Goal: Task Accomplishment & Management: Manage account settings

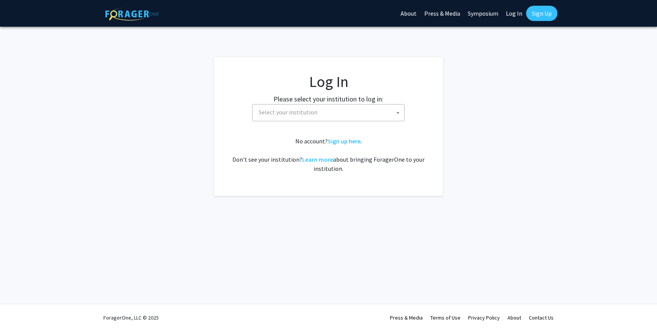
select select
click at [330, 116] on span "Select your institution" at bounding box center [330, 113] width 149 height 16
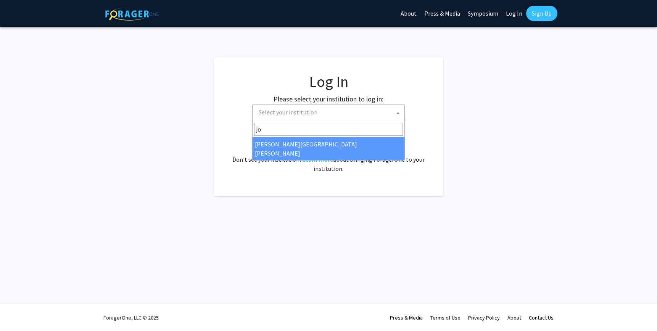
type input "jo"
select select "1"
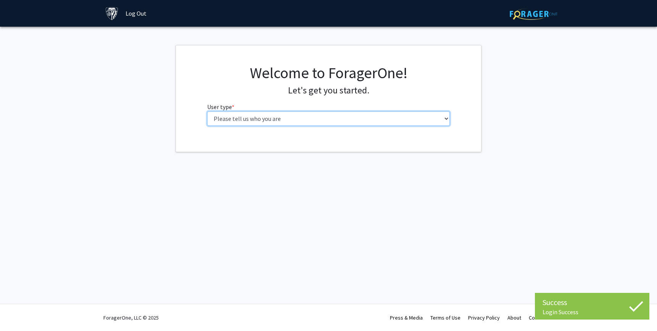
click at [366, 120] on select "Please tell us who you are Undergraduate Student Master's Student Doctoral Cand…" at bounding box center [328, 118] width 243 height 15
select select "6: adminAssistant"
click at [207, 111] on select "Please tell us who you are Undergraduate Student Master's Student Doctoral Cand…" at bounding box center [328, 118] width 243 height 15
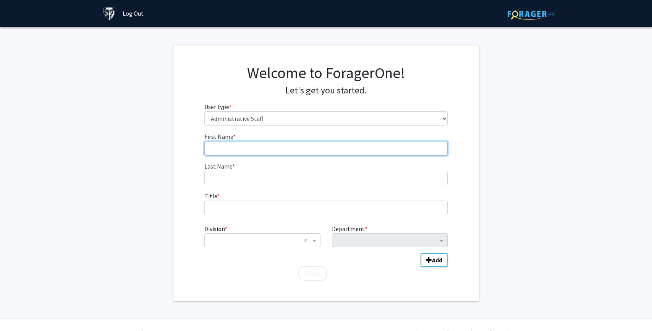
drag, startPoint x: 232, startPoint y: 146, endPoint x: 225, endPoint y: 145, distance: 6.9
click at [231, 145] on input "First Name * required" at bounding box center [325, 148] width 243 height 15
type input "[PERSON_NAME]"
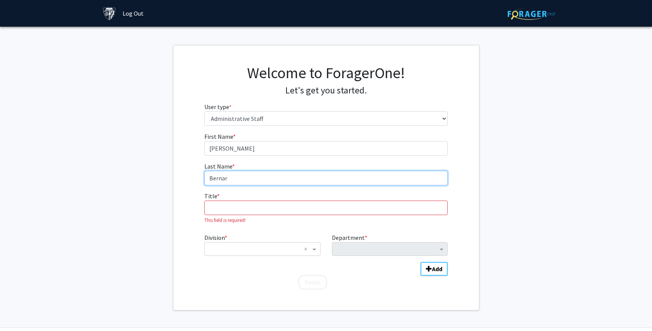
click at [242, 181] on input "Bernar" at bounding box center [325, 178] width 243 height 15
type input "[PERSON_NAME]"
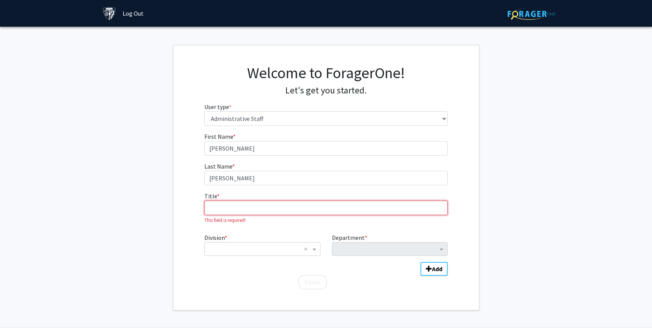
click at [242, 208] on input "Title * required" at bounding box center [325, 208] width 243 height 15
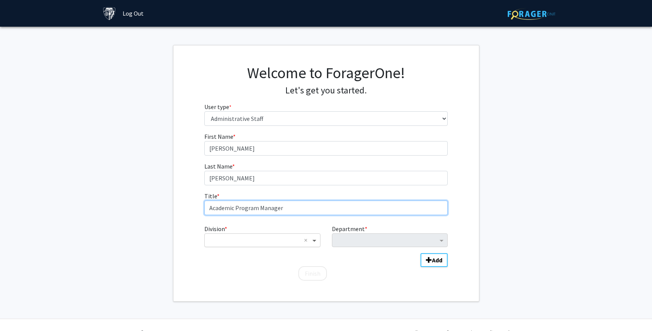
type input "Academic Program Manager"
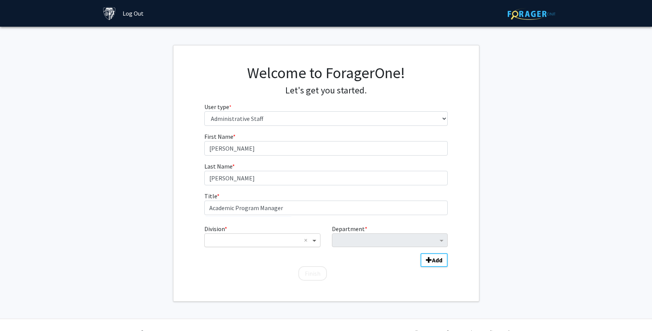
click at [317, 239] on span "Division" at bounding box center [315, 240] width 10 height 9
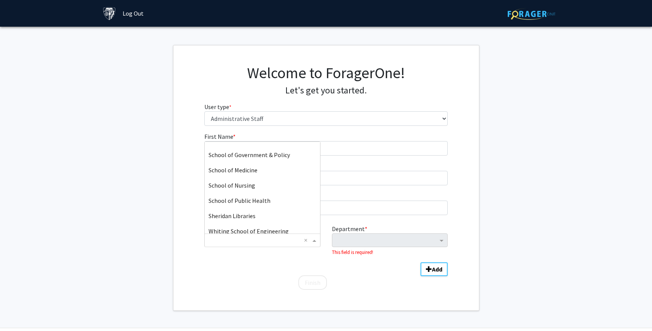
scroll to position [183, 0]
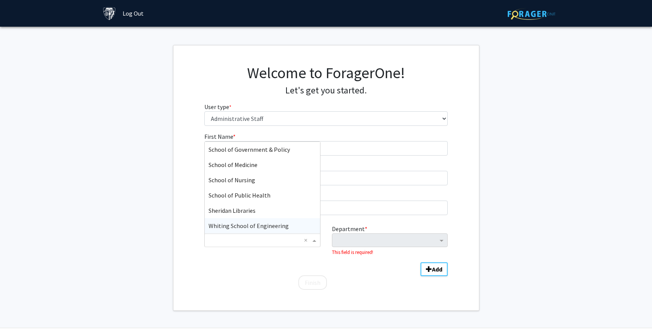
click at [299, 229] on div "Whiting School of Engineering" at bounding box center [262, 225] width 115 height 15
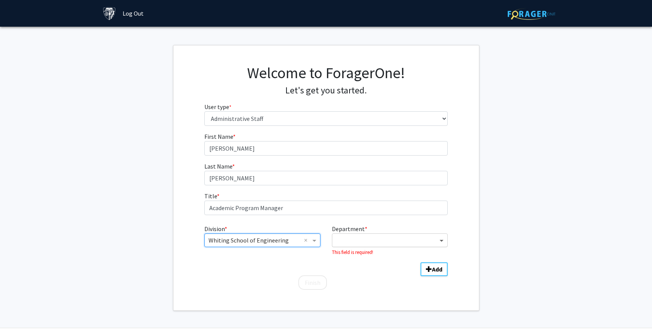
click at [441, 239] on span "Department" at bounding box center [443, 240] width 10 height 9
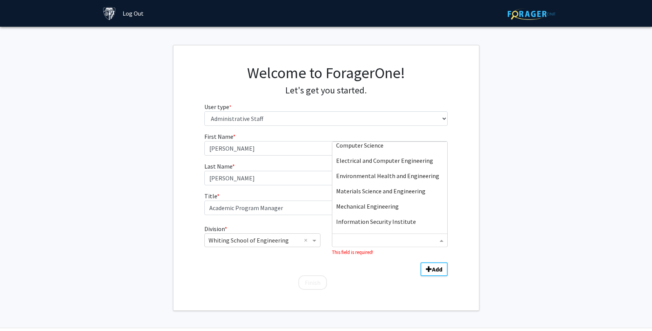
scroll to position [80, 0]
click at [414, 195] on div "Mechanical Engineering" at bounding box center [389, 191] width 115 height 15
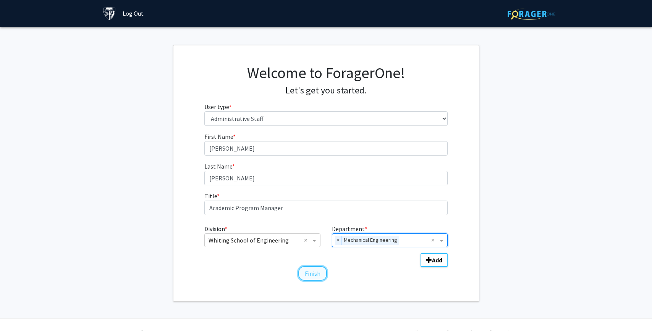
click at [322, 277] on button "Finish" at bounding box center [312, 274] width 29 height 15
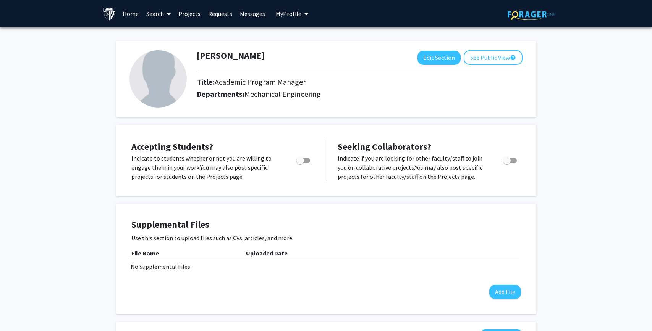
click at [290, 13] on span "My Profile" at bounding box center [289, 14] width 26 height 8
click at [296, 36] on div "[PERSON_NAME] View Profile" at bounding box center [313, 39] width 65 height 17
click at [438, 61] on button "Edit Section" at bounding box center [438, 58] width 43 height 14
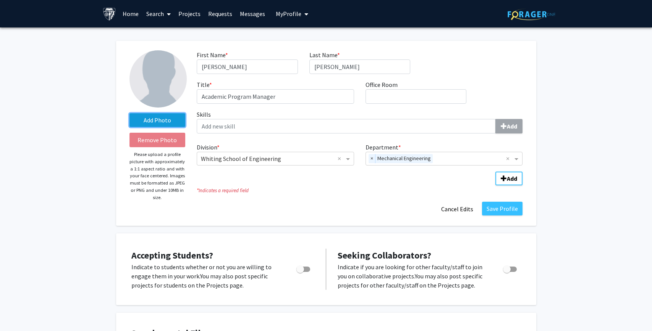
click at [167, 124] on label "Add Photo" at bounding box center [157, 120] width 56 height 14
click at [0, 0] on input "Add Photo" at bounding box center [0, 0] width 0 height 0
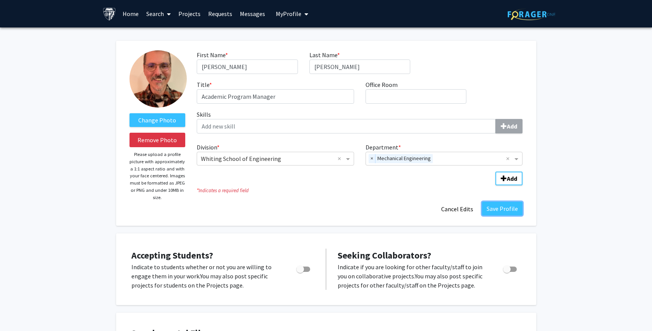
click at [495, 209] on button "Save Profile" at bounding box center [502, 209] width 40 height 14
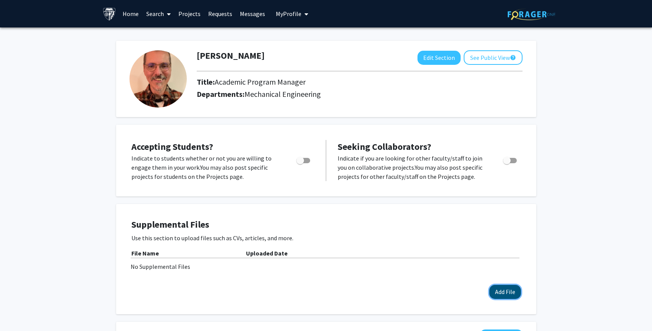
click at [511, 291] on button "Add File" at bounding box center [505, 292] width 32 height 14
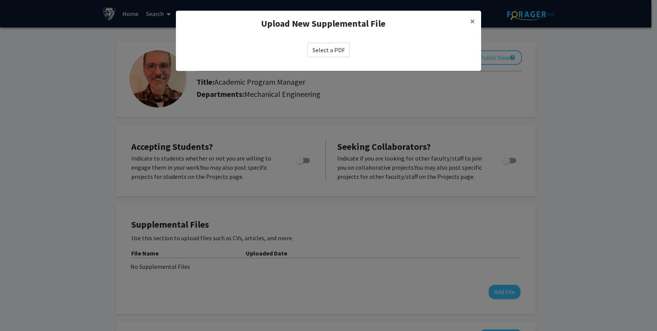
click at [314, 48] on label "Select a PDF" at bounding box center [329, 50] width 42 height 15
click at [0, 0] on input "Select a PDF" at bounding box center [0, 0] width 0 height 0
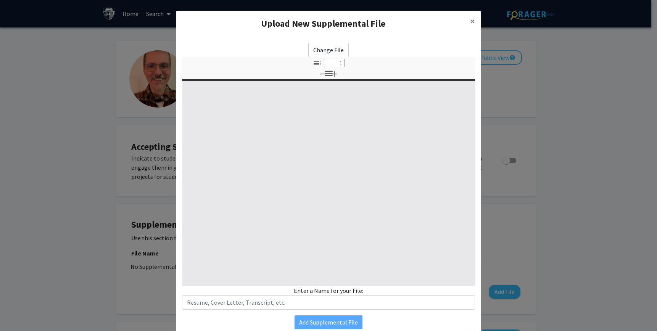
select select "custom"
type input "0"
select select "custom"
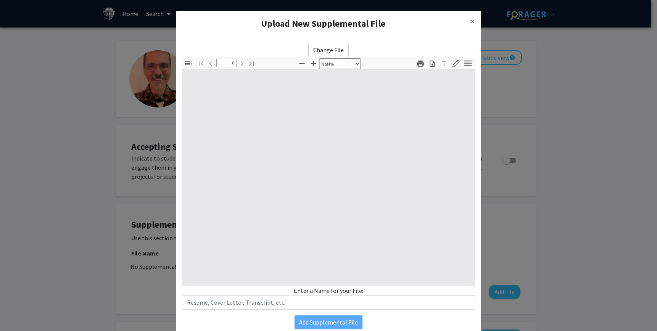
type input "1"
select select "auto"
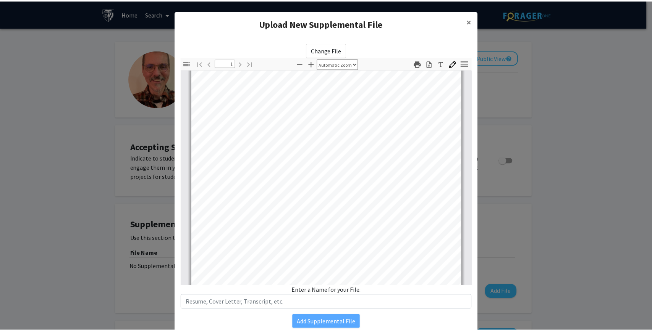
scroll to position [143, 0]
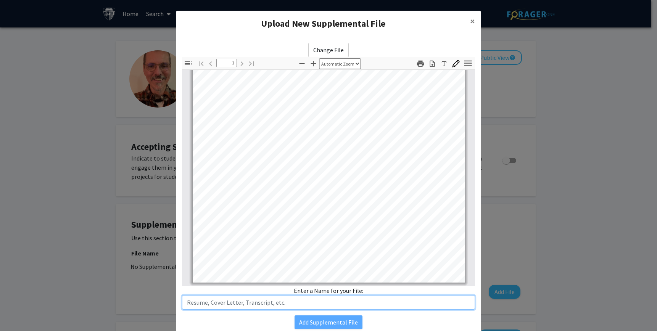
click at [312, 303] on input "text" at bounding box center [328, 303] width 293 height 15
type input "[PERSON_NAME] Resume"
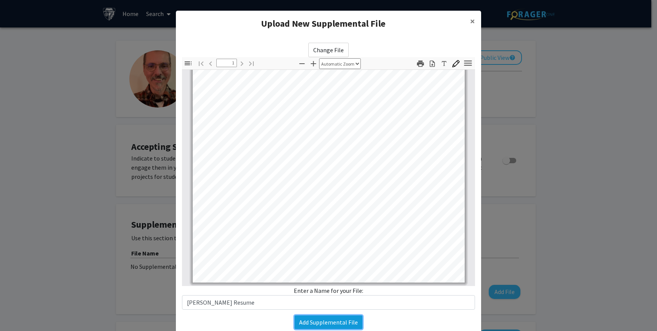
click at [300, 322] on button "Add Supplemental File" at bounding box center [329, 323] width 68 height 14
